Goal: Transaction & Acquisition: Purchase product/service

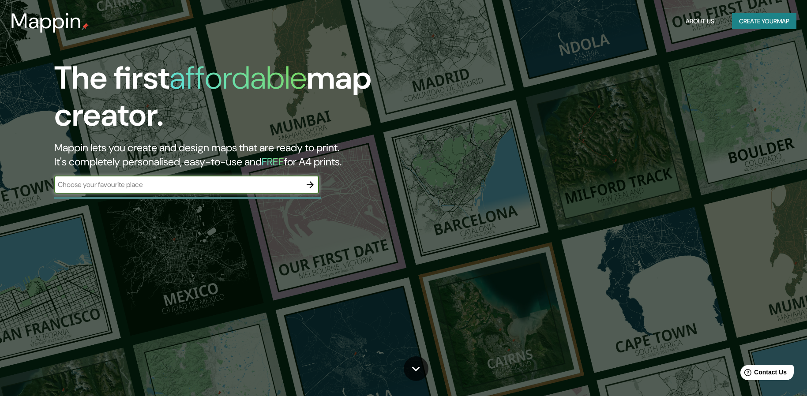
click at [143, 184] on input "text" at bounding box center [177, 185] width 247 height 10
type input "PAITA"
click at [311, 183] on icon "button" at bounding box center [310, 185] width 11 height 11
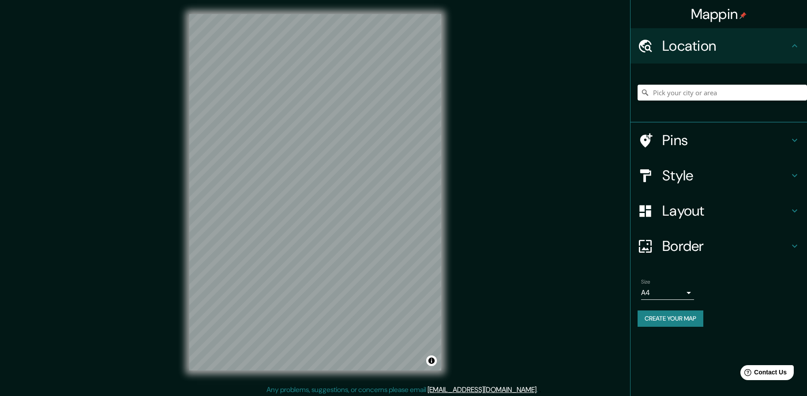
scroll to position [3, 0]
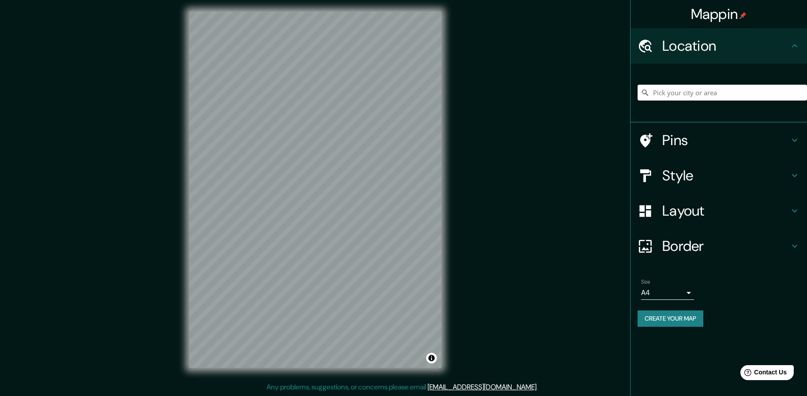
click at [662, 92] on input "Pick your city or area" at bounding box center [721, 93] width 169 height 16
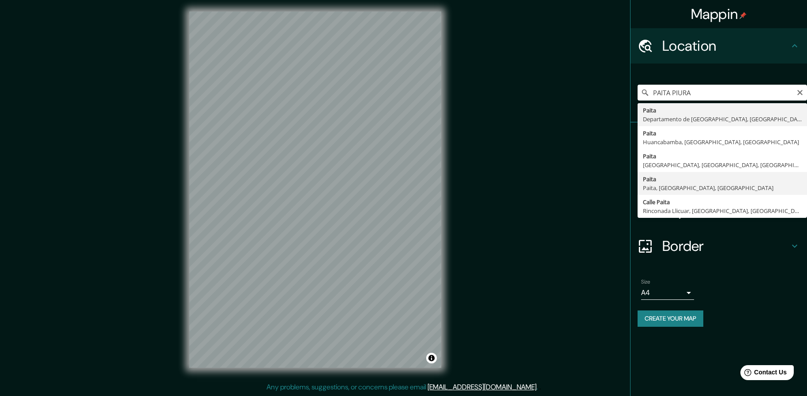
type input "Paita, Paita, [GEOGRAPHIC_DATA], [GEOGRAPHIC_DATA]"
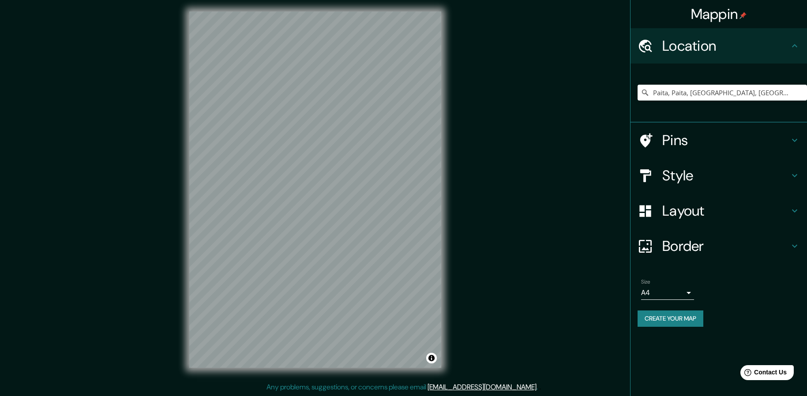
click at [669, 143] on h4 "Pins" at bounding box center [725, 140] width 127 height 18
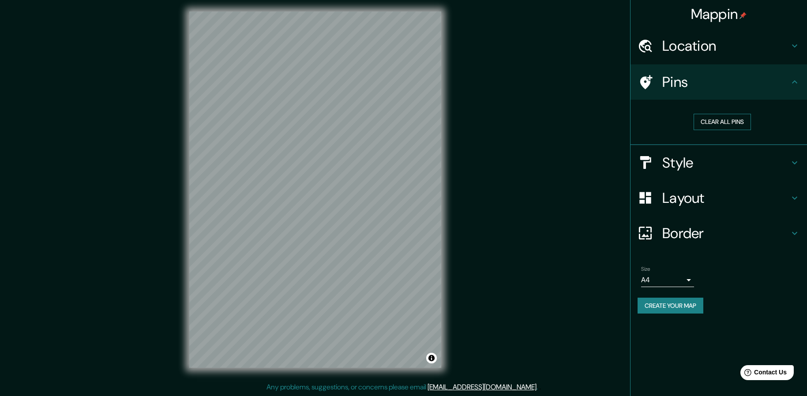
click at [711, 119] on button "Clear all pins" at bounding box center [721, 122] width 57 height 16
click at [650, 80] on icon at bounding box center [644, 82] width 15 height 15
drag, startPoint x: 318, startPoint y: 183, endPoint x: 332, endPoint y: 203, distance: 23.7
click at [332, 203] on div at bounding box center [330, 203] width 7 height 7
drag, startPoint x: 329, startPoint y: 201, endPoint x: 354, endPoint y: 234, distance: 41.0
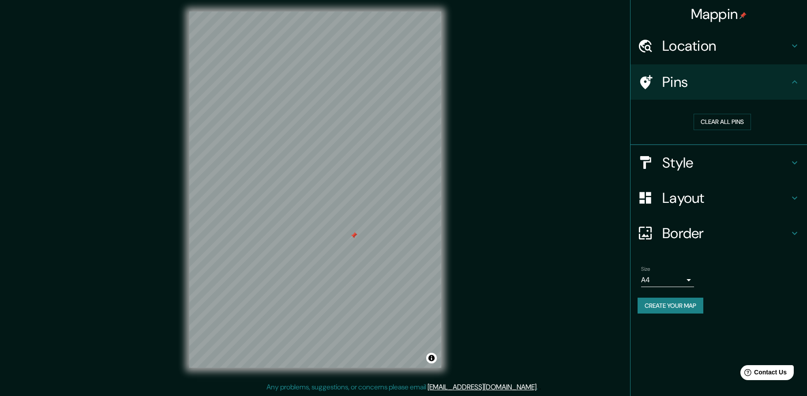
click at [354, 235] on div at bounding box center [353, 235] width 7 height 7
click at [671, 88] on h4 "Pins" at bounding box center [725, 82] width 127 height 18
click at [677, 307] on button "Create your map" at bounding box center [670, 306] width 66 height 16
